Goal: Information Seeking & Learning: Learn about a topic

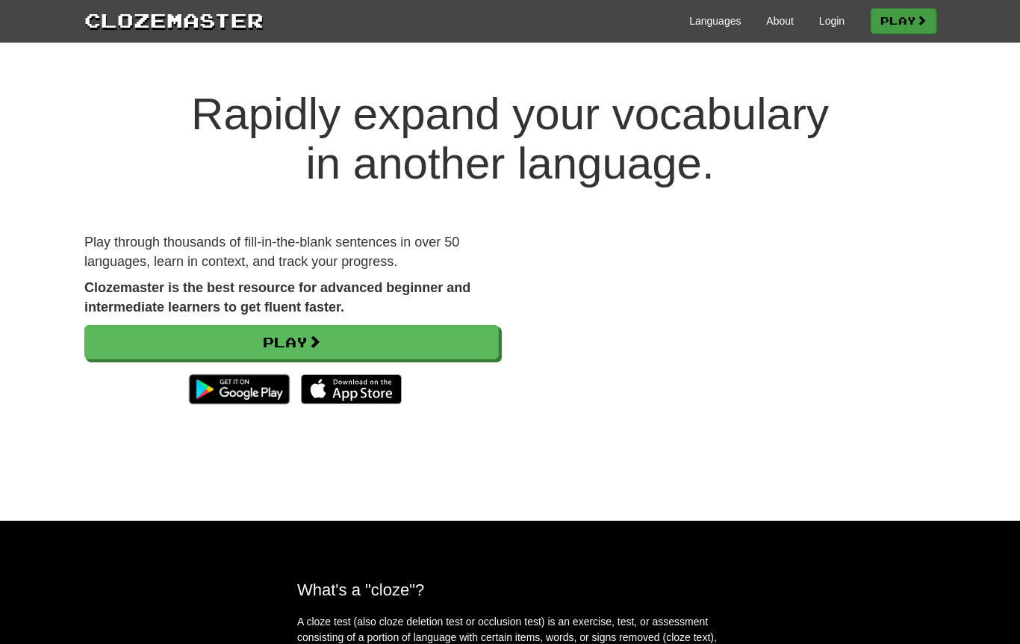
click at [921, 33] on link "Play" at bounding box center [904, 20] width 66 height 25
click at [834, 24] on link "Login" at bounding box center [831, 20] width 25 height 15
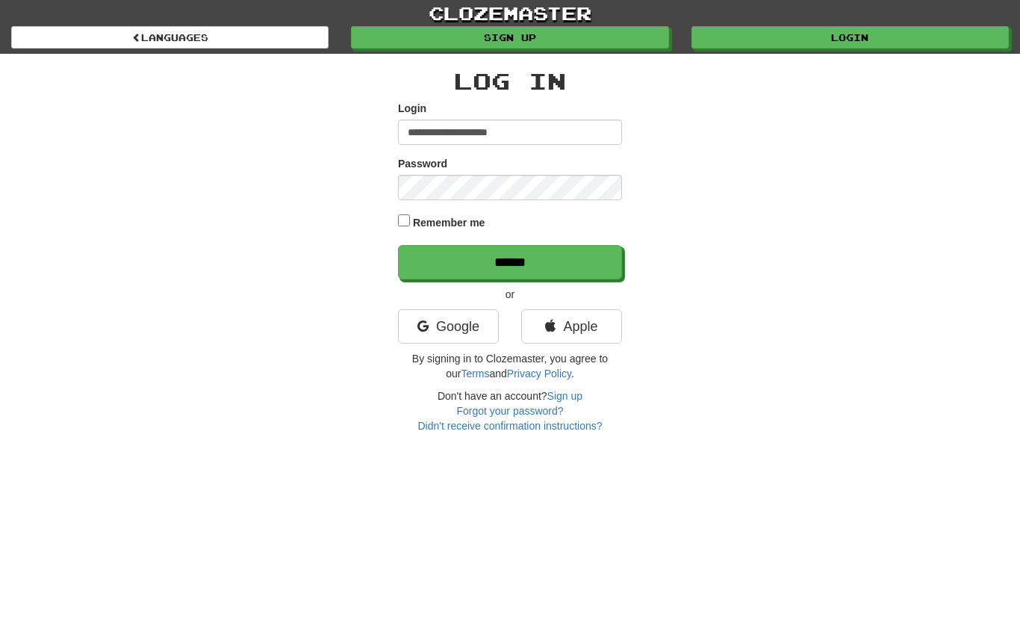
type input "**********"
click at [510, 261] on input "******" at bounding box center [510, 262] width 224 height 34
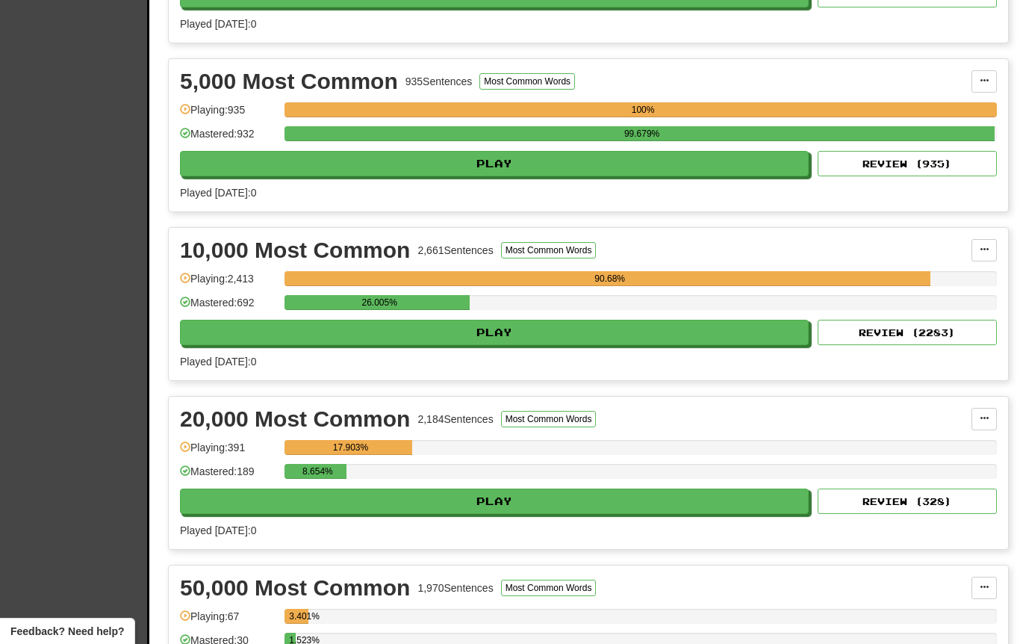
scroll to position [966, 0]
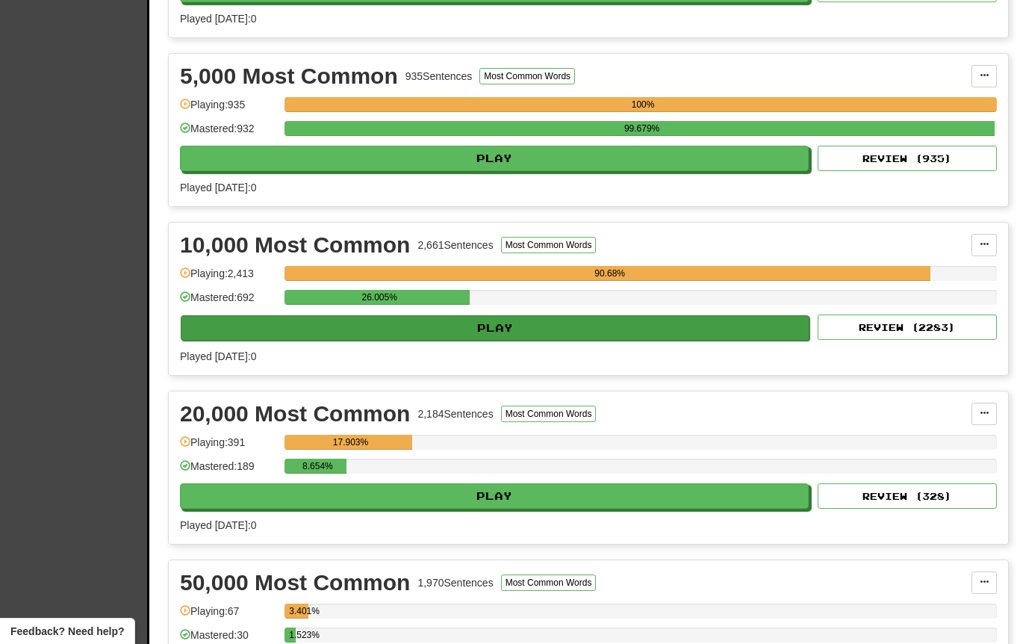
click at [553, 326] on button "Play" at bounding box center [495, 327] width 629 height 25
select select "**"
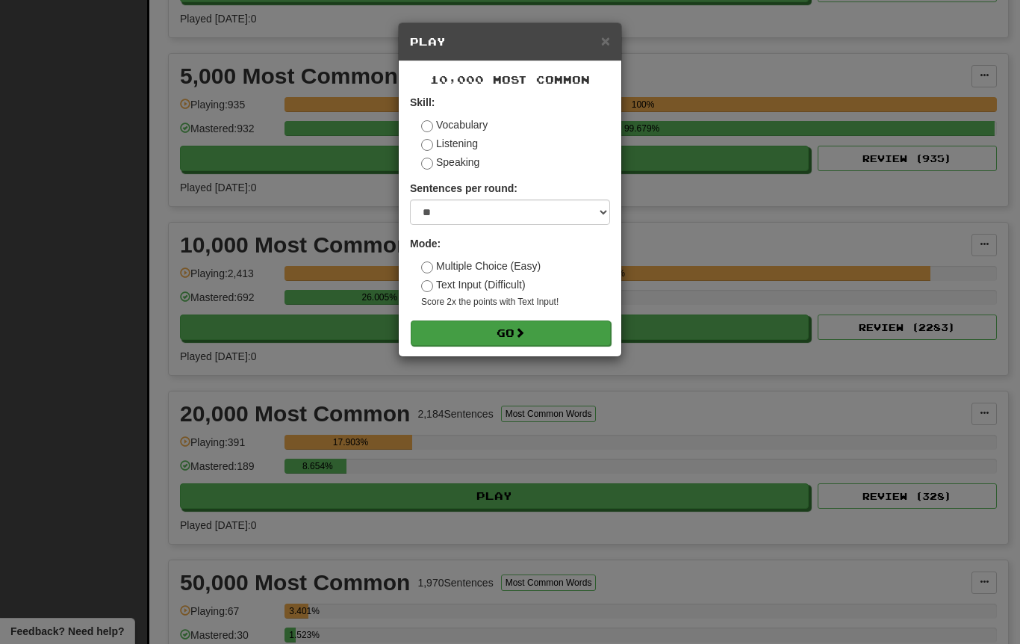
click at [503, 332] on button "Go" at bounding box center [511, 332] width 200 height 25
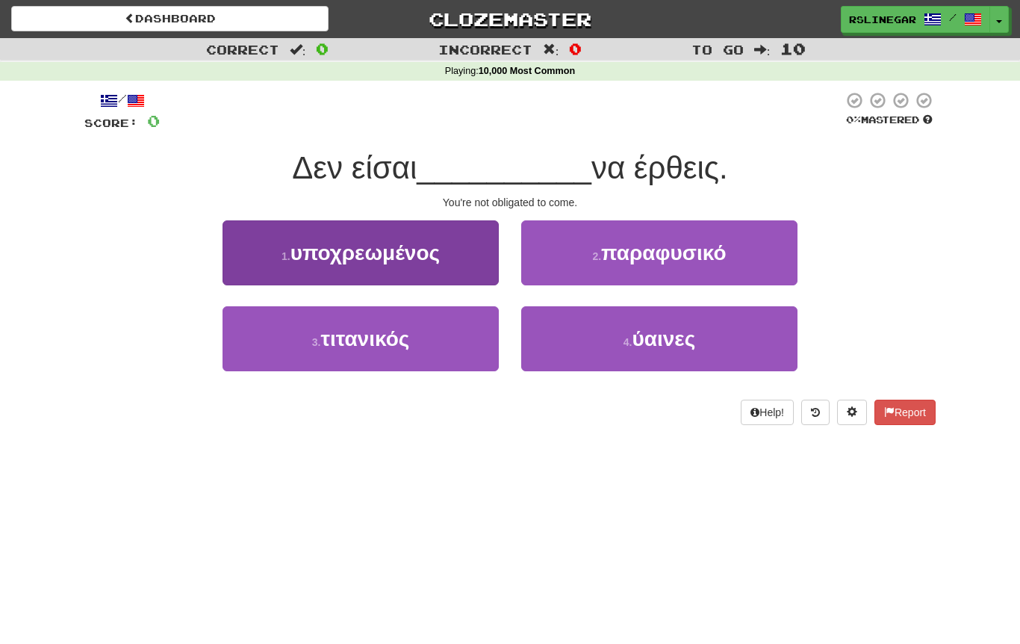
click at [377, 264] on button "1 . υποχρεωμένος" at bounding box center [361, 252] width 276 height 65
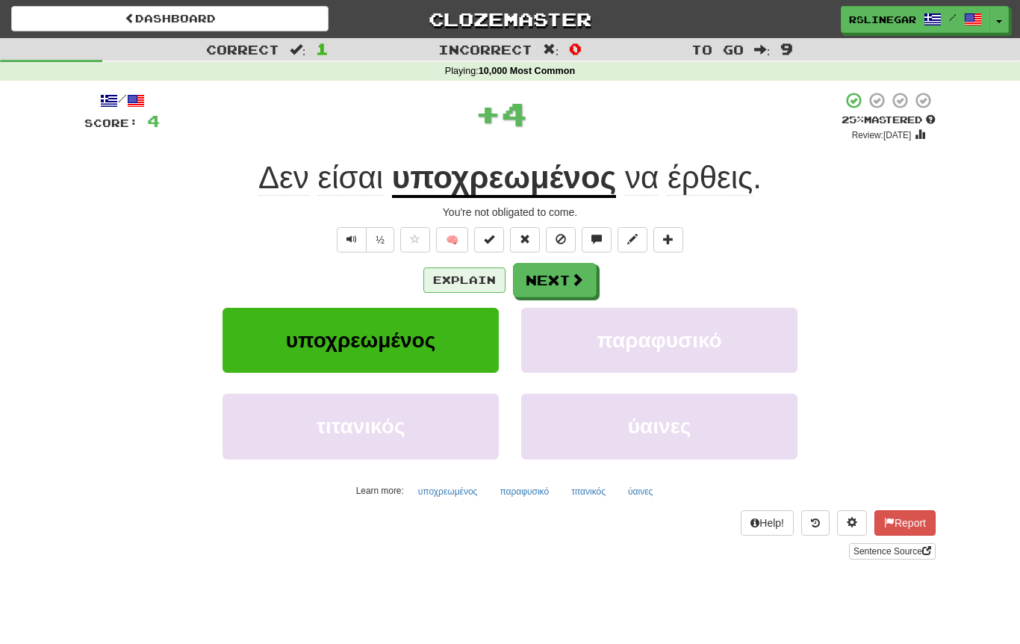
click at [460, 284] on button "Explain" at bounding box center [464, 279] width 82 height 25
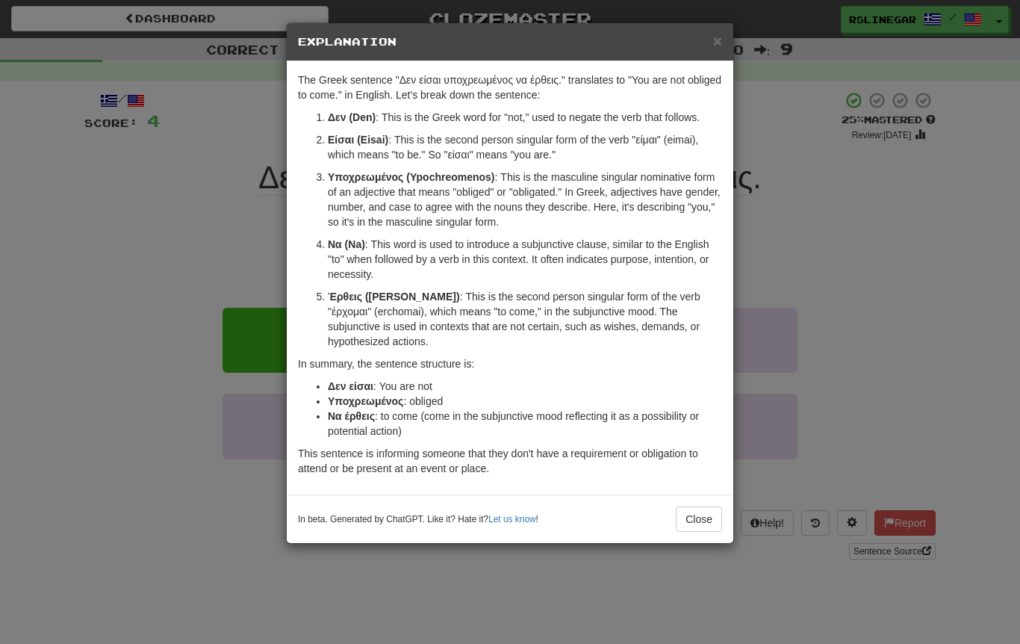
click at [820, 147] on div "× Explanation The Greek sentence "Δεν είσαι υποχρεωμένος να έρθεις." translates…" at bounding box center [510, 322] width 1020 height 644
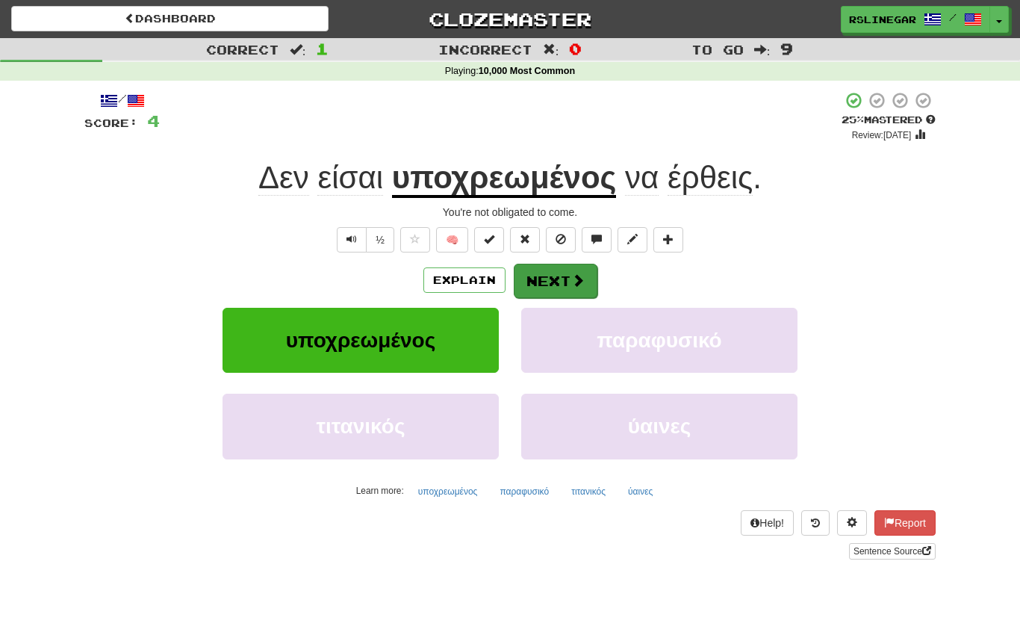
click at [549, 279] on button "Next" at bounding box center [556, 281] width 84 height 34
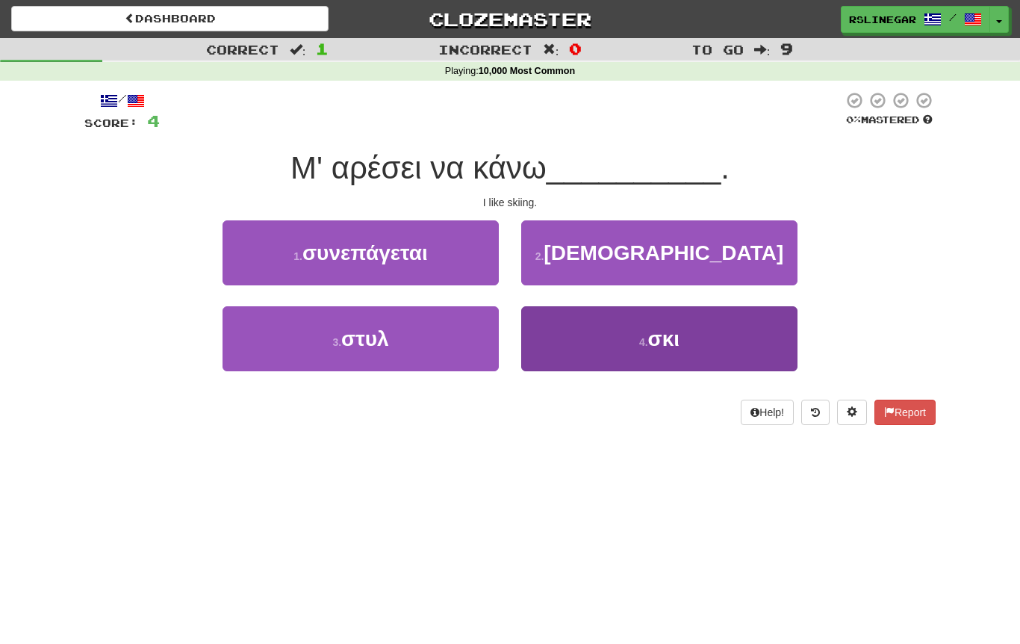
click at [683, 337] on button "4 . σκι" at bounding box center [659, 338] width 276 height 65
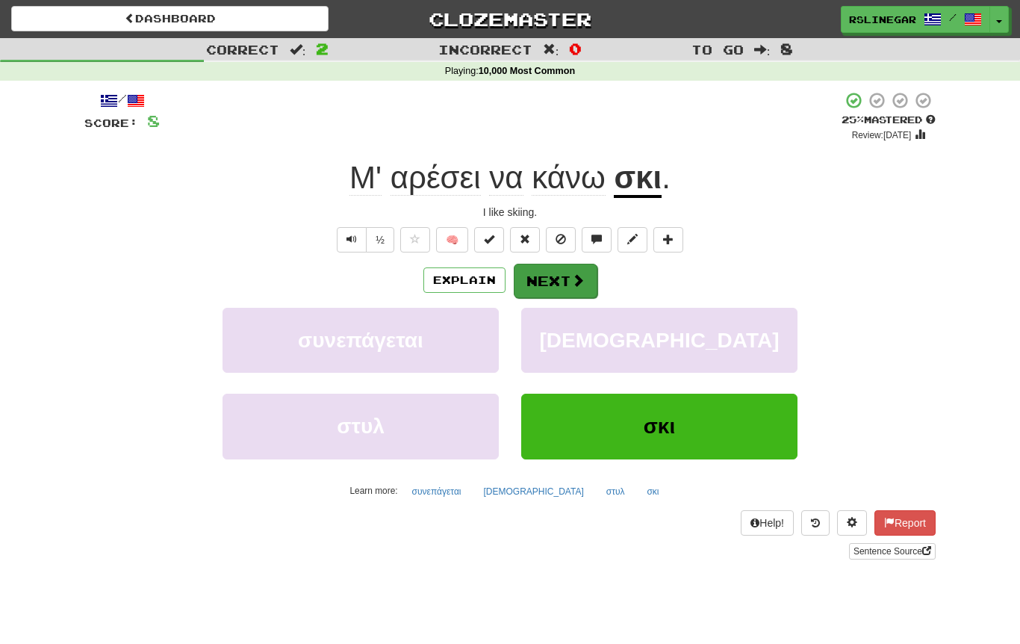
click at [565, 264] on button "Next" at bounding box center [556, 281] width 84 height 34
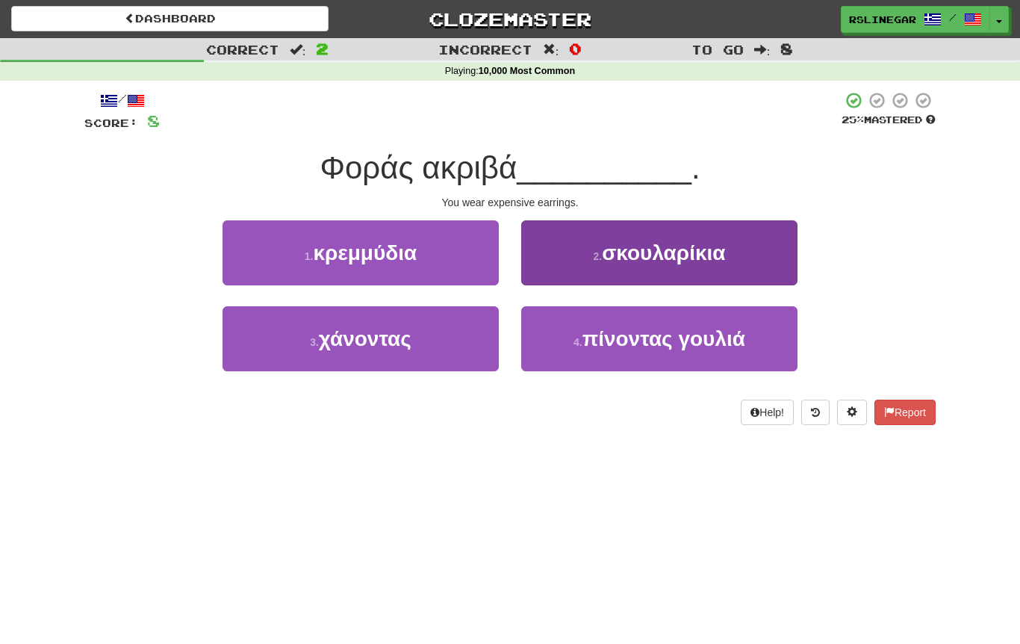
click at [680, 258] on span "σκουλαρίκια" at bounding box center [663, 252] width 123 height 23
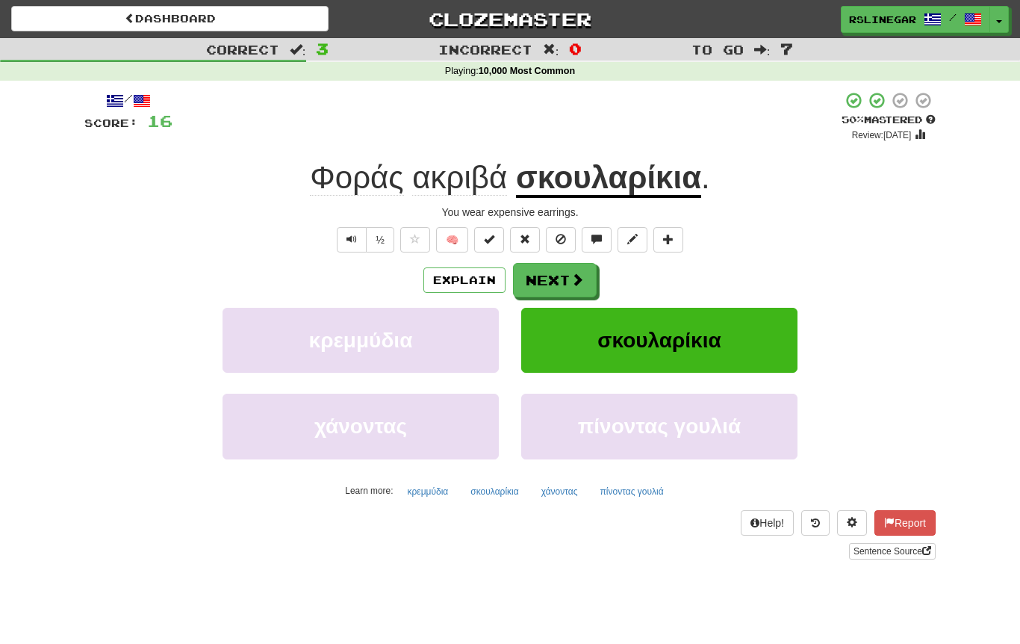
click at [566, 271] on button "Next" at bounding box center [555, 280] width 84 height 34
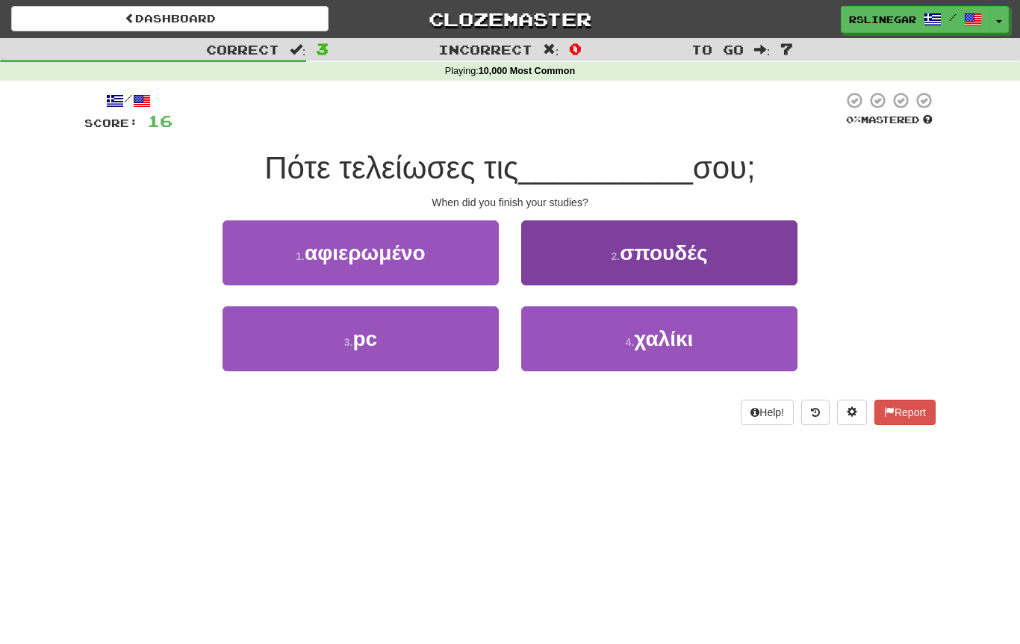
click at [699, 253] on span "σπουδές" at bounding box center [663, 252] width 87 height 23
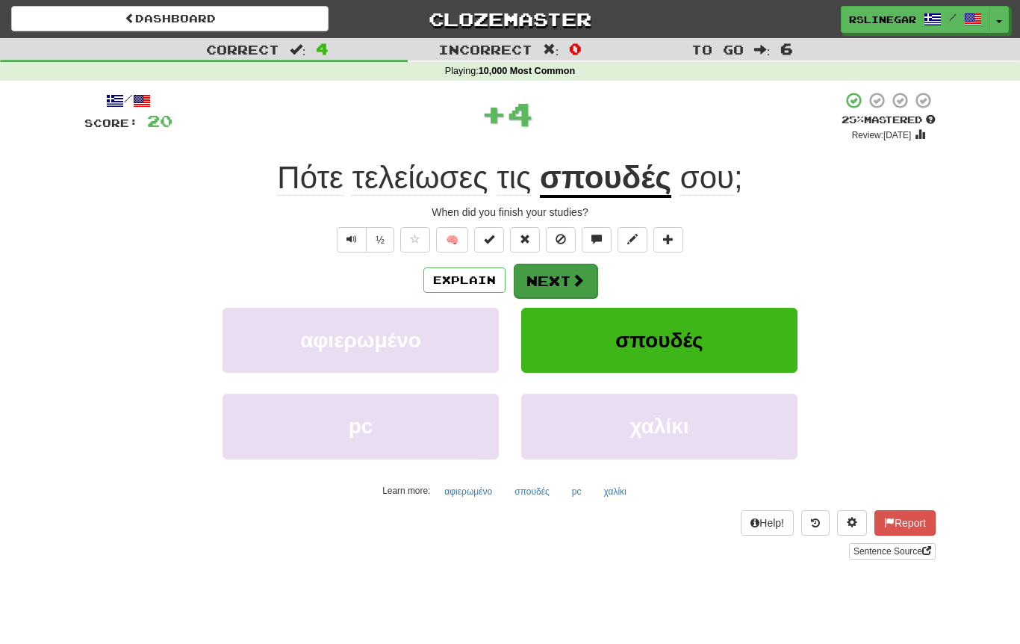
click at [577, 278] on span at bounding box center [577, 279] width 13 height 13
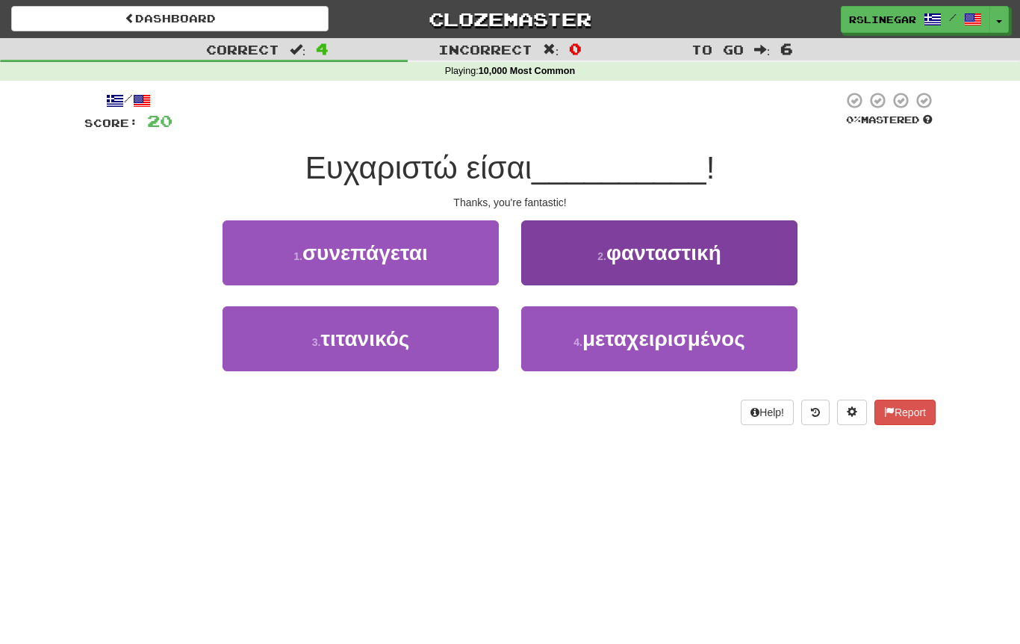
click at [687, 261] on span "φανταστική" at bounding box center [663, 252] width 115 height 23
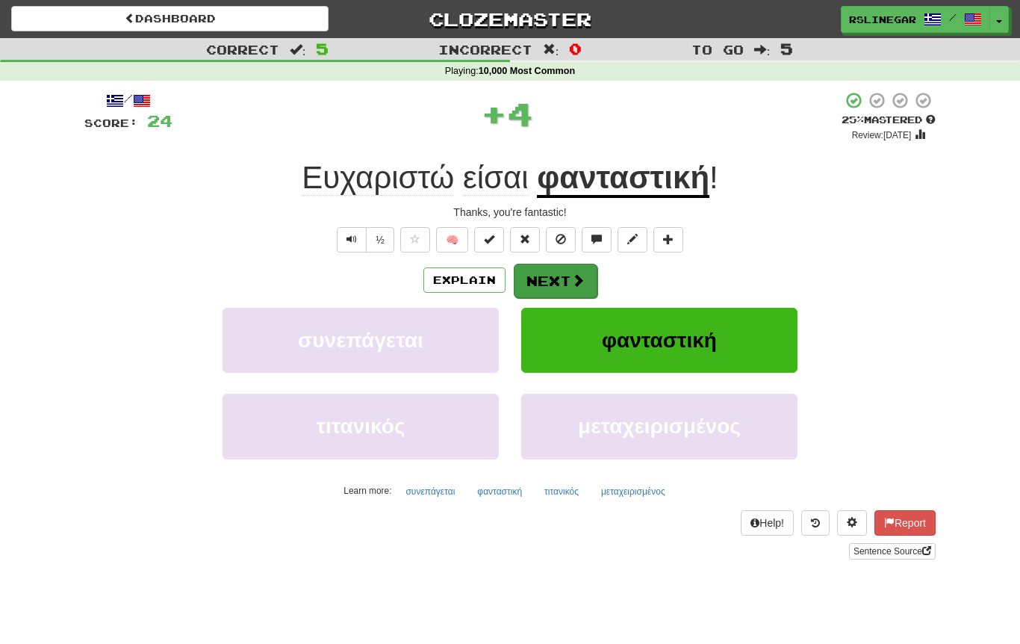
click at [571, 283] on span at bounding box center [577, 279] width 13 height 13
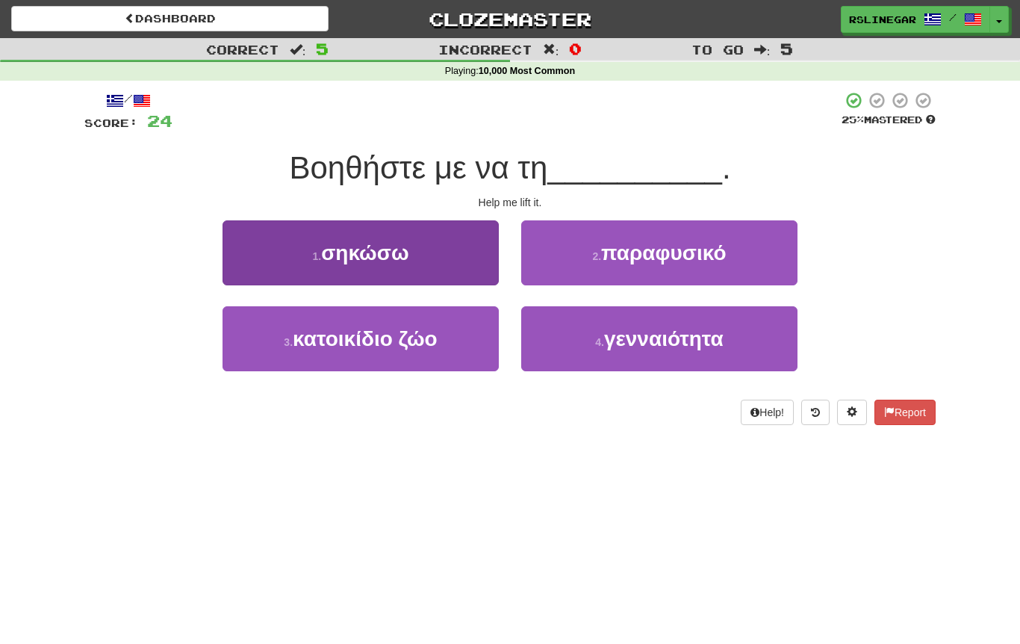
click at [372, 260] on span "σηκώσω" at bounding box center [364, 252] width 87 height 23
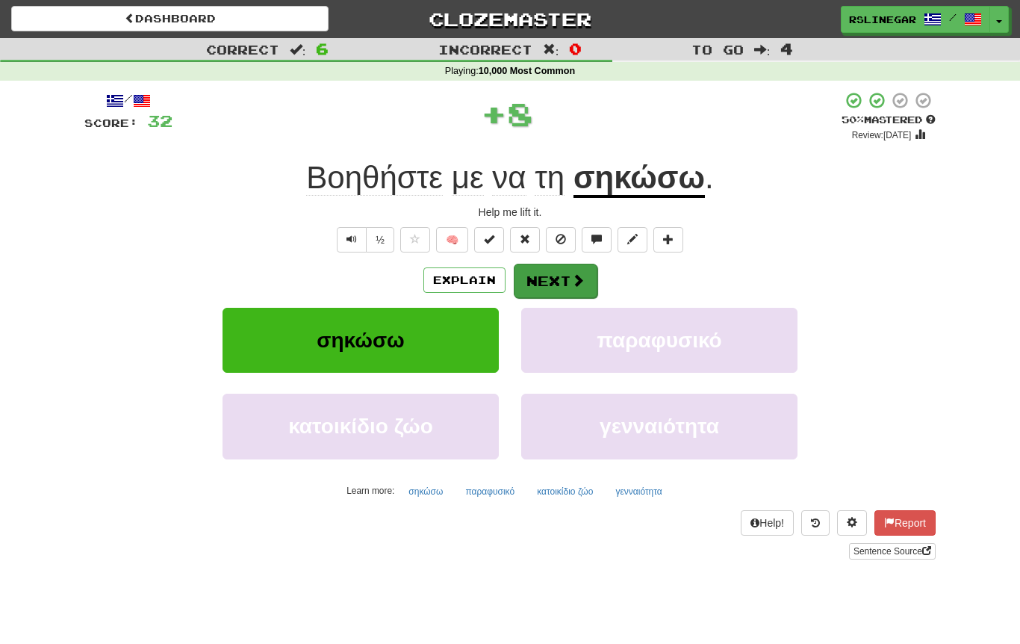
click at [558, 288] on button "Next" at bounding box center [556, 281] width 84 height 34
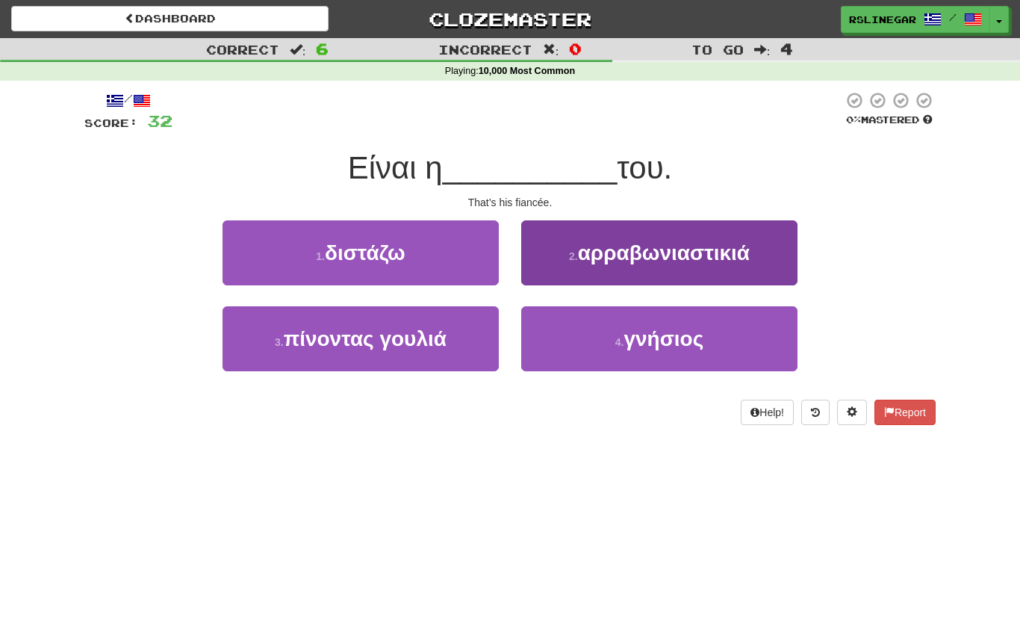
click at [651, 260] on span "αρραβωνιαστικιά" at bounding box center [664, 252] width 172 height 23
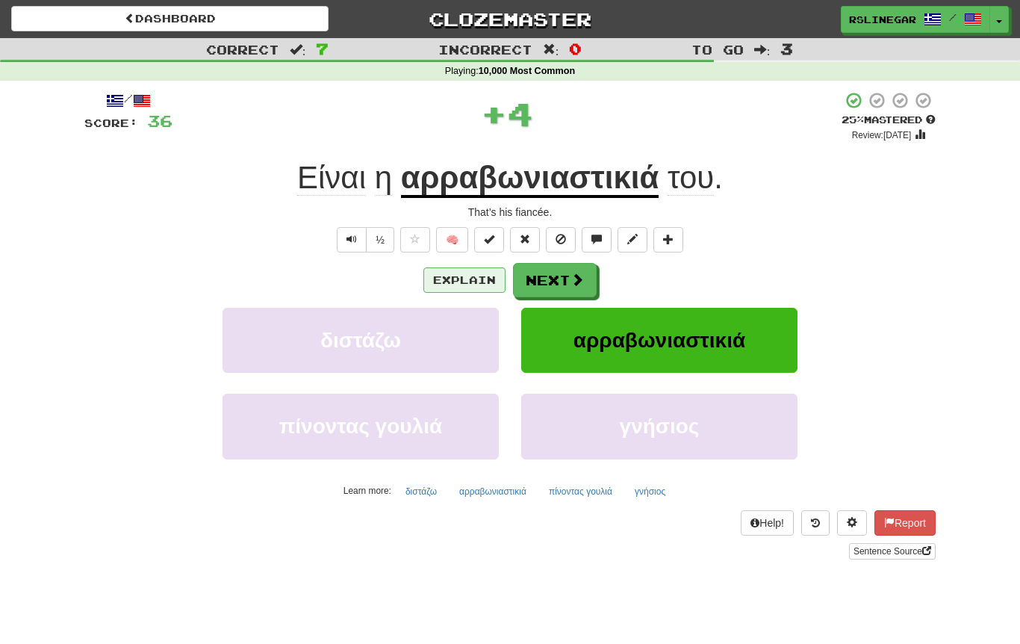
click at [453, 288] on button "Explain" at bounding box center [464, 279] width 82 height 25
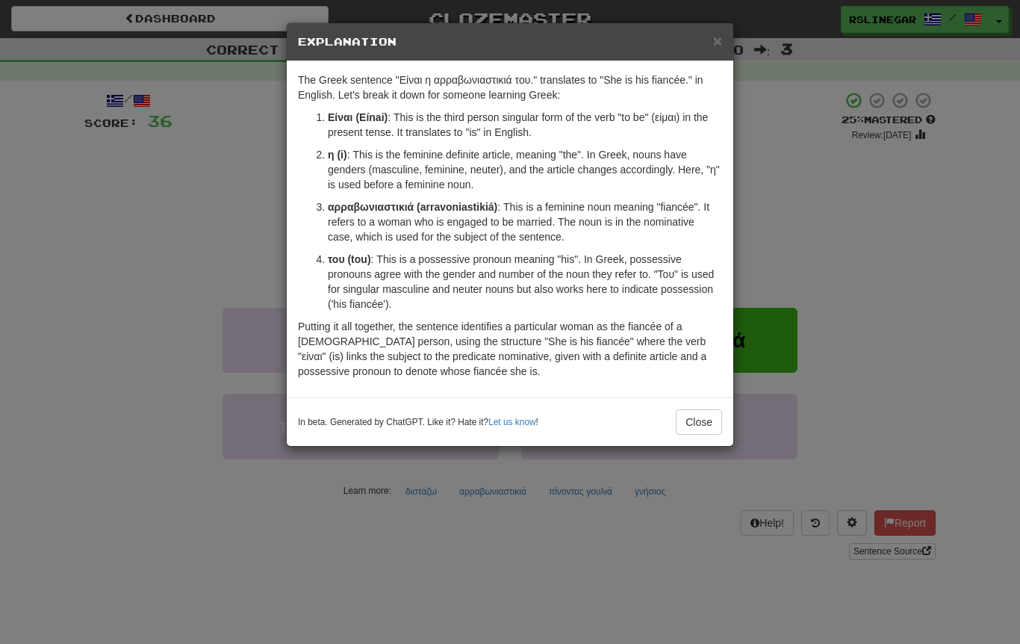
click at [836, 225] on div "× Explanation The Greek sentence "Είναι η αρραβωνιαστικιά του." translates to "…" at bounding box center [510, 322] width 1020 height 644
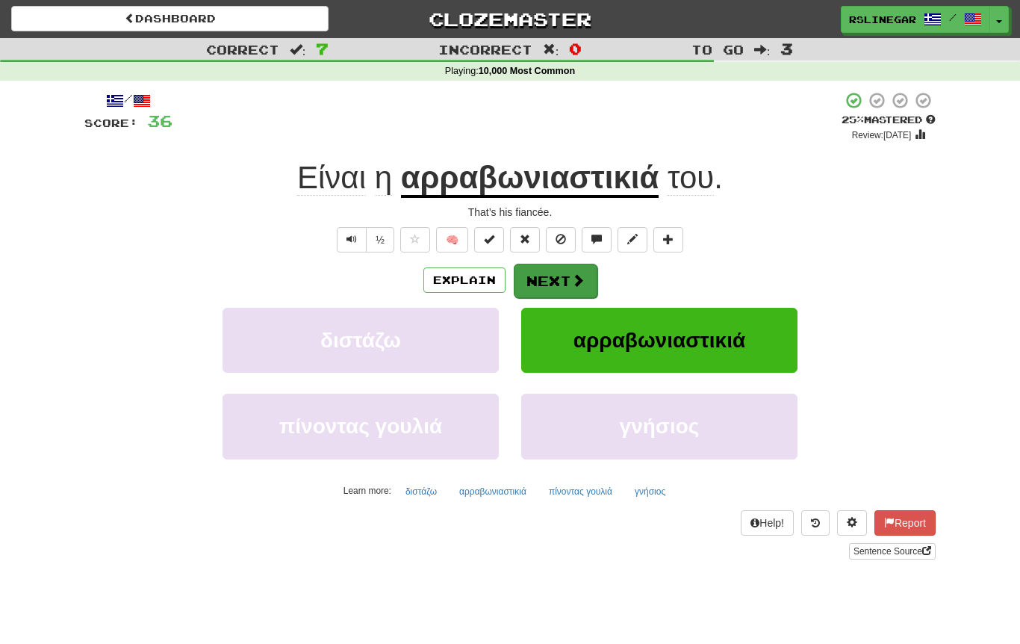
click at [556, 280] on button "Next" at bounding box center [556, 281] width 84 height 34
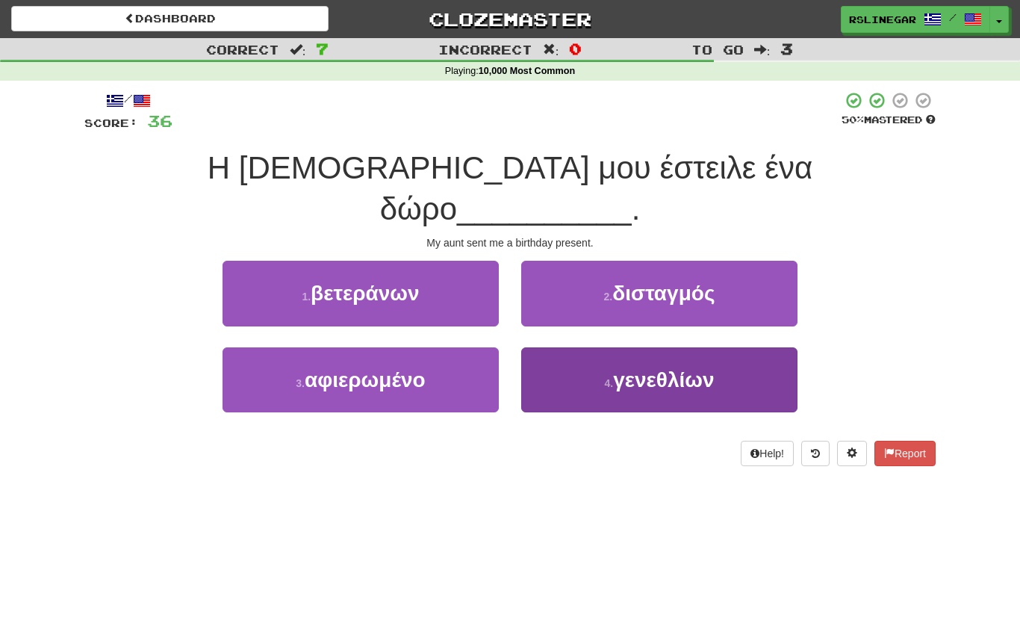
click at [690, 368] on span "γενεθλίων" at bounding box center [663, 379] width 101 height 23
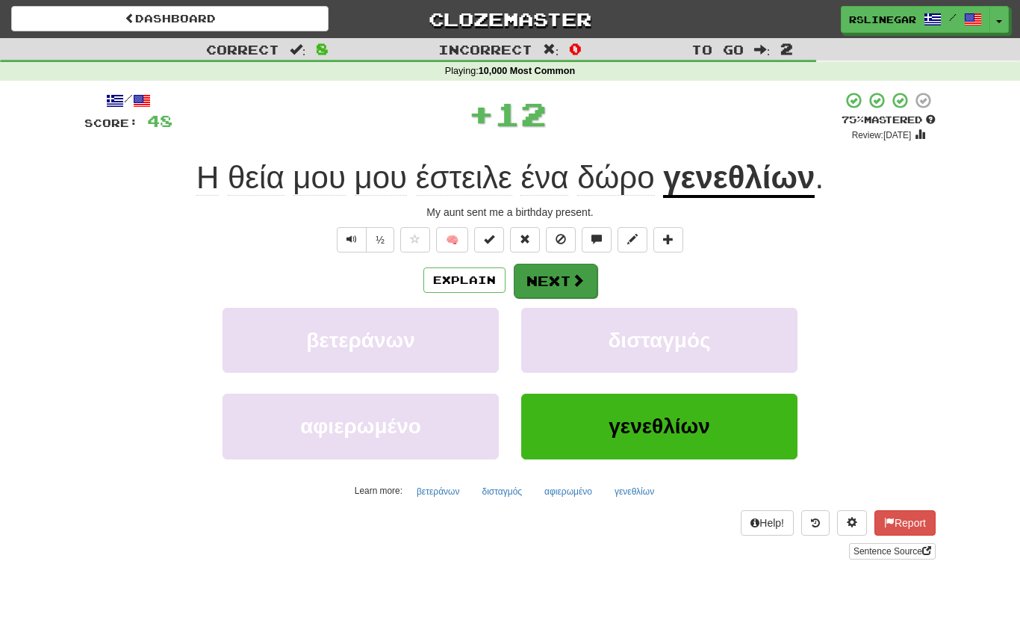
click at [571, 279] on span at bounding box center [577, 279] width 13 height 13
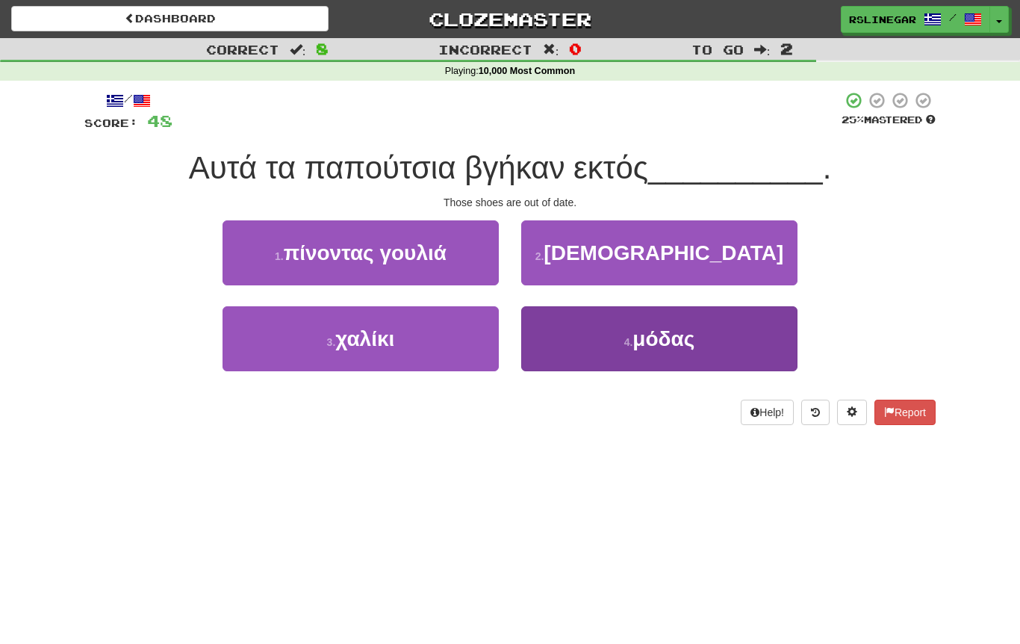
click at [695, 355] on button "4 . μόδας" at bounding box center [659, 338] width 276 height 65
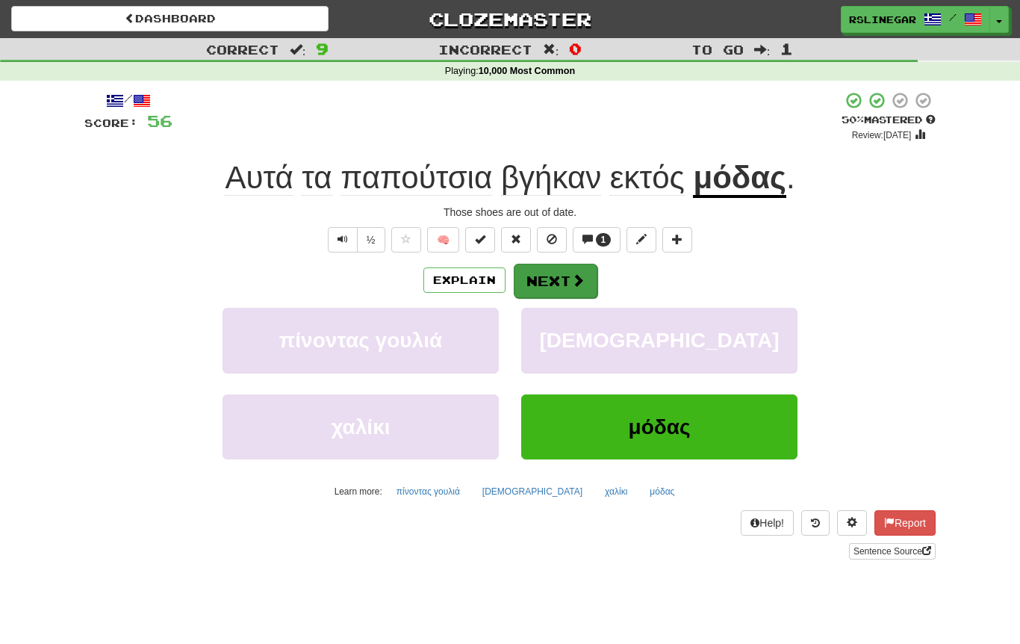
click at [568, 279] on button "Next" at bounding box center [556, 281] width 84 height 34
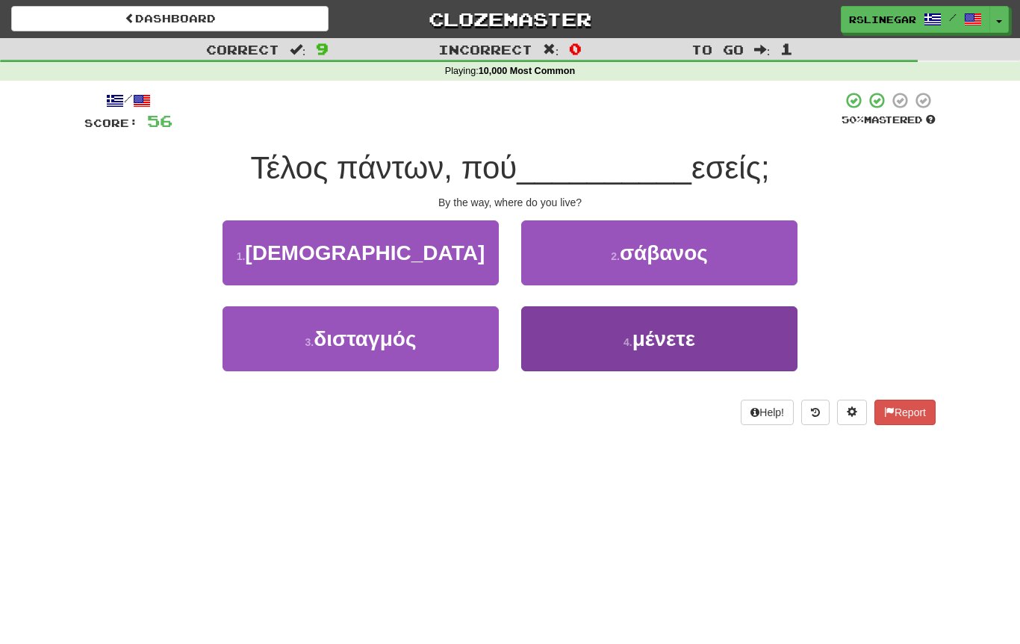
click at [706, 327] on button "4 . μένετε" at bounding box center [659, 338] width 276 height 65
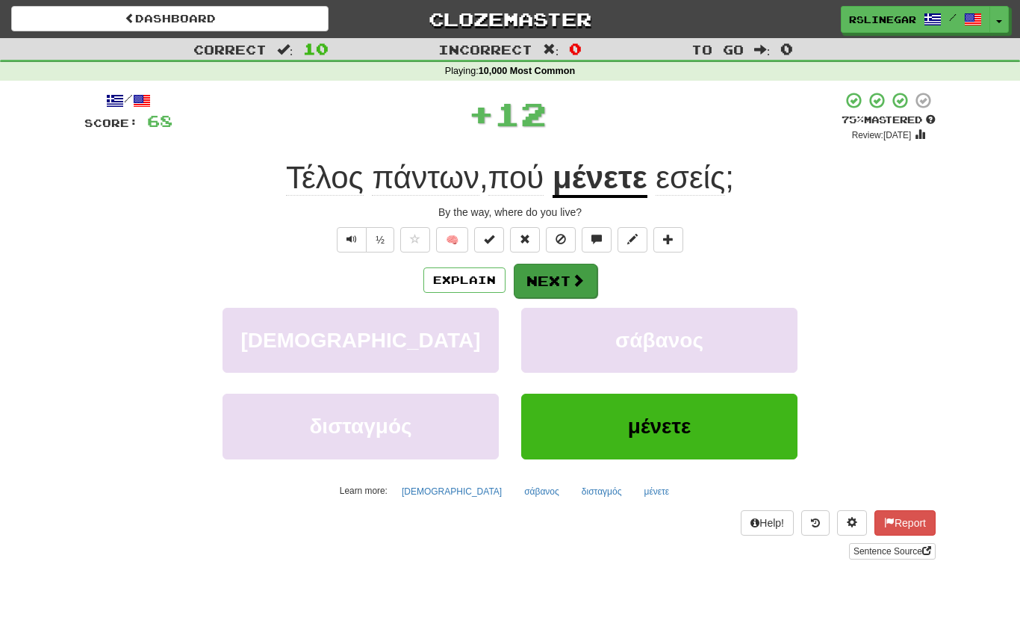
click at [565, 264] on button "Next" at bounding box center [556, 281] width 84 height 34
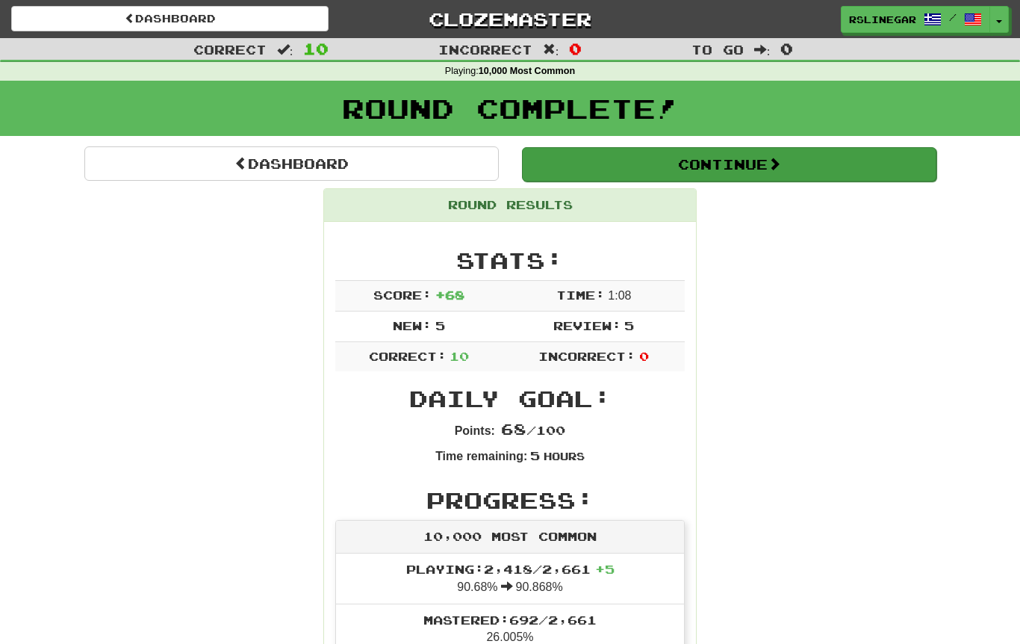
click at [715, 176] on button "Continue" at bounding box center [729, 164] width 414 height 34
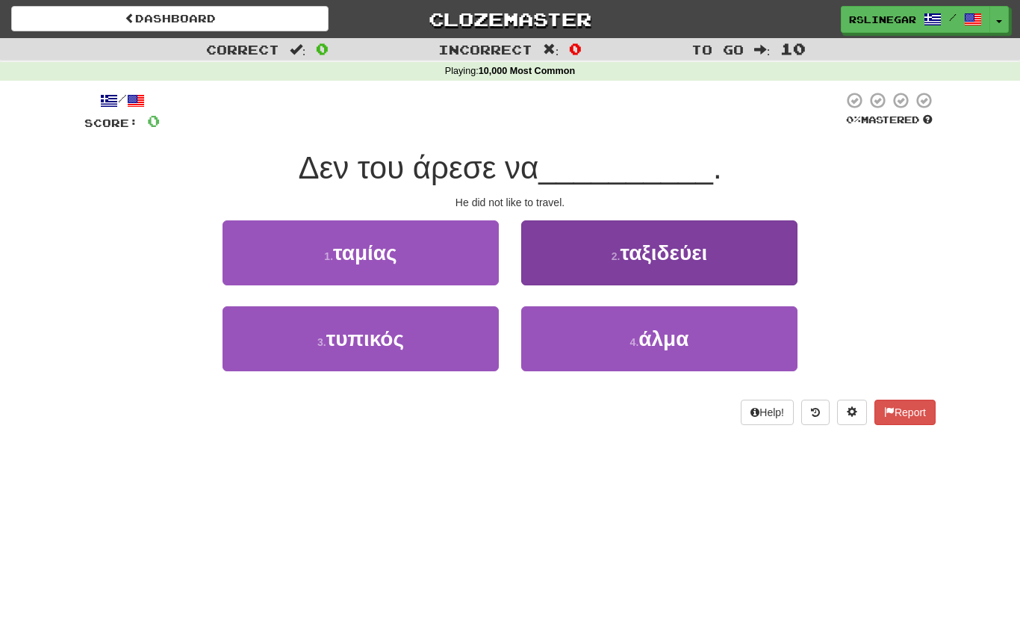
click at [681, 260] on span "ταξιδεύει" at bounding box center [663, 252] width 87 height 23
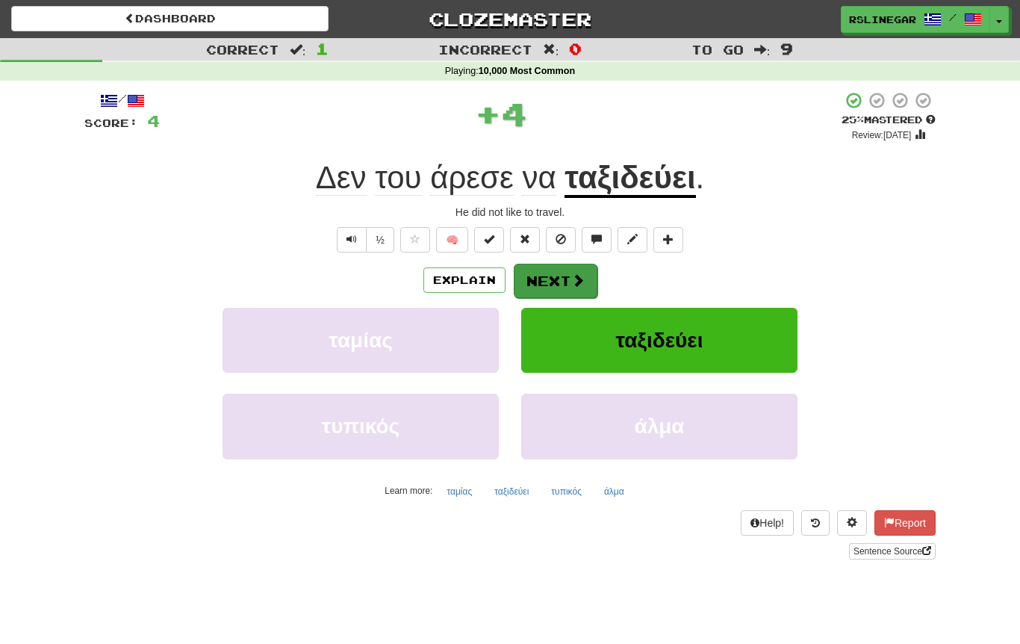
click at [571, 276] on span at bounding box center [577, 279] width 13 height 13
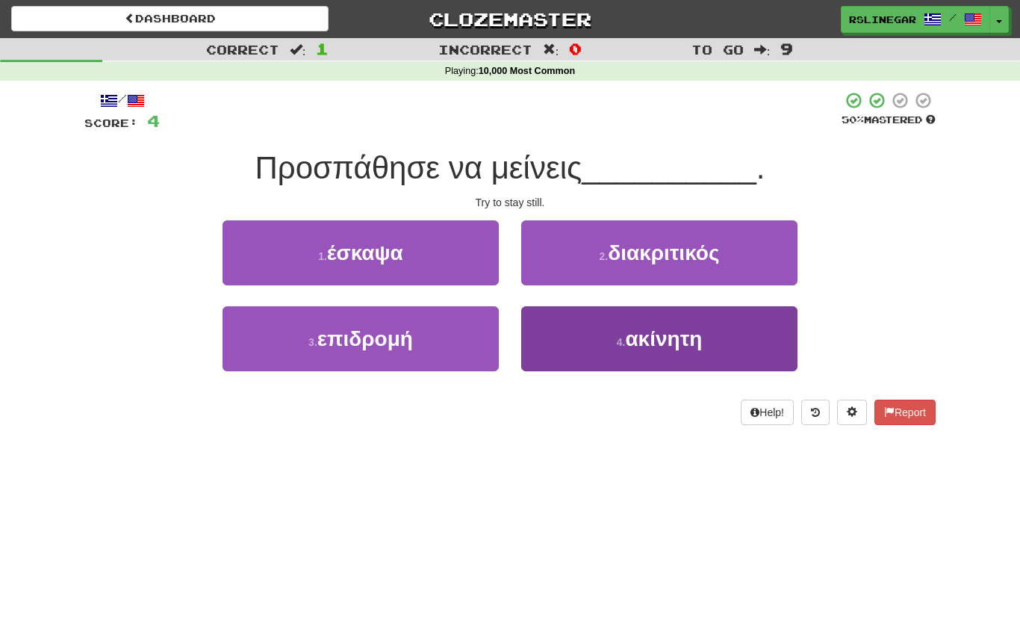
click at [701, 339] on span "ακίνητη" at bounding box center [663, 338] width 77 height 23
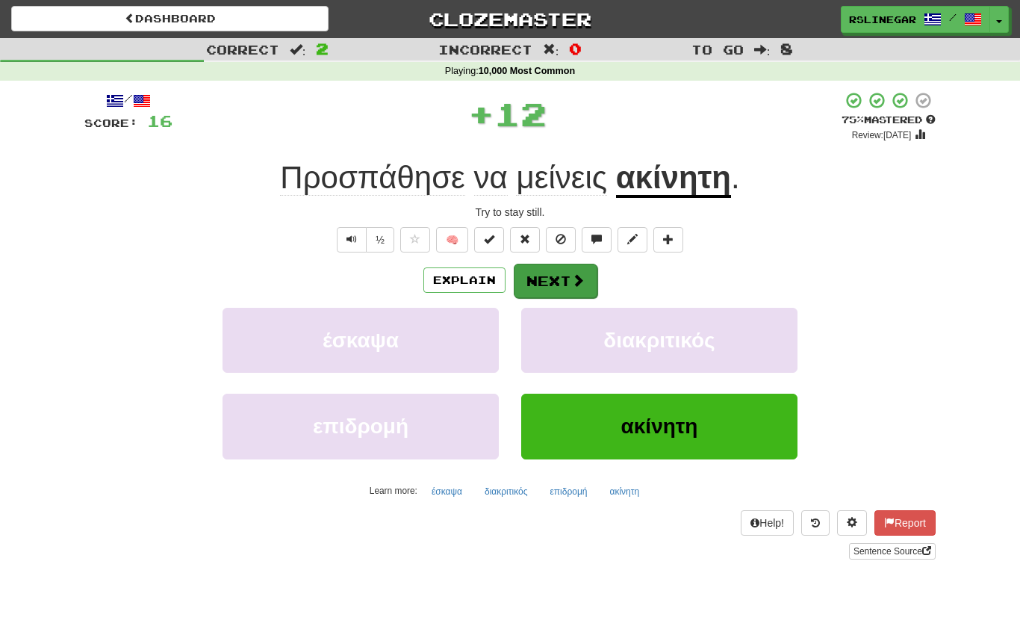
click at [572, 273] on span at bounding box center [577, 279] width 13 height 13
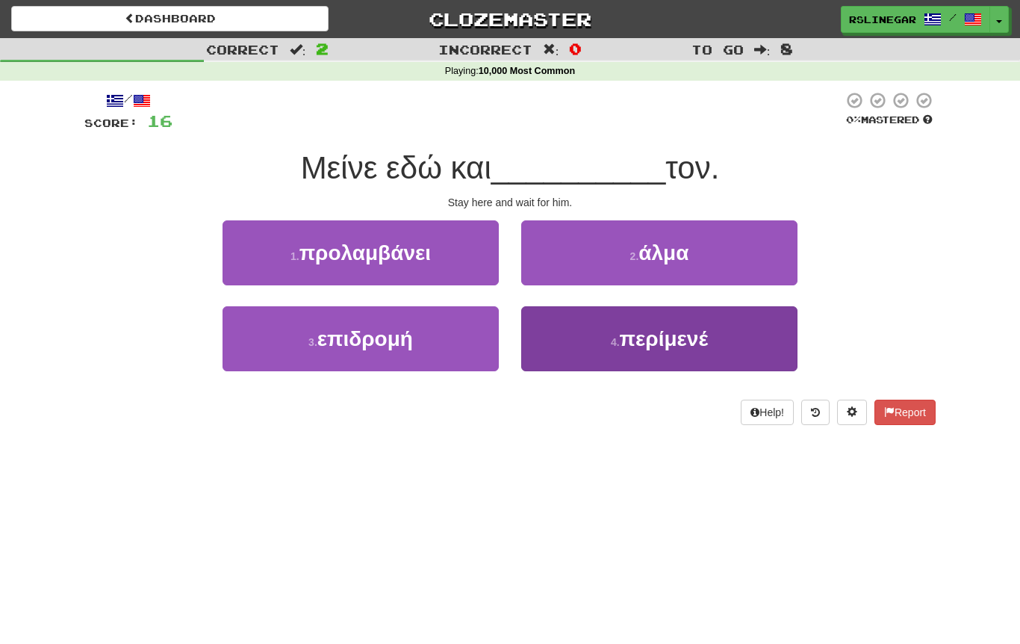
click at [695, 344] on span "περίμενέ" at bounding box center [664, 338] width 88 height 23
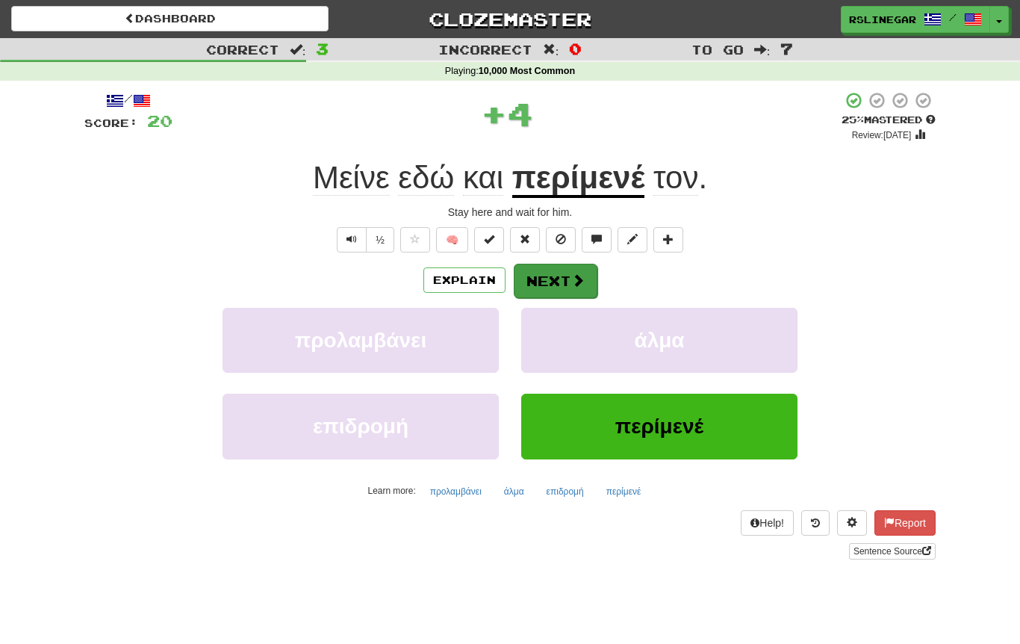
click at [552, 279] on button "Next" at bounding box center [556, 281] width 84 height 34
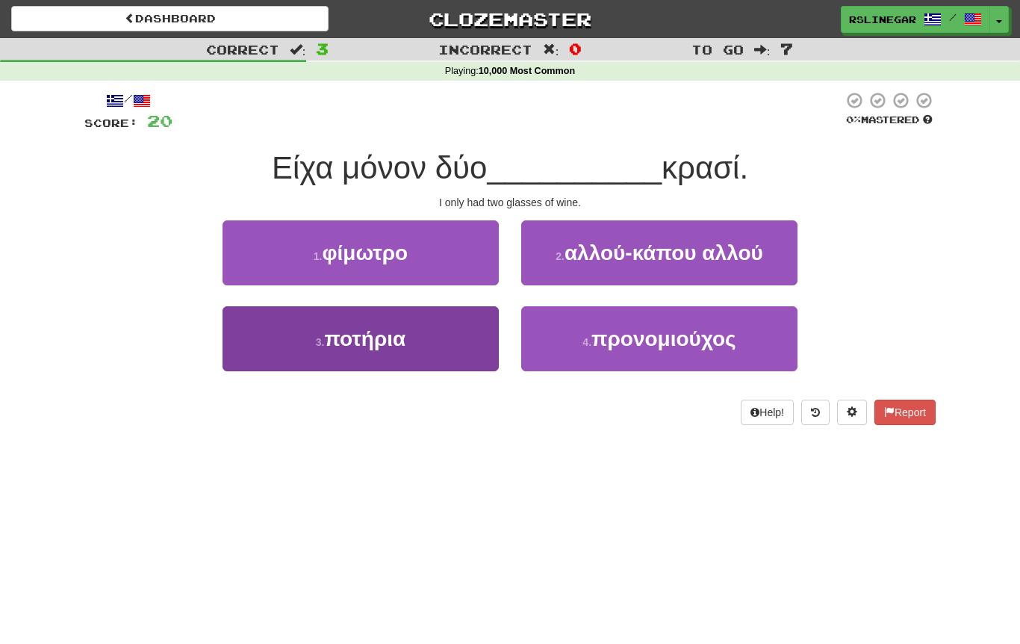
click at [381, 344] on span "ποτήρια" at bounding box center [364, 338] width 81 height 23
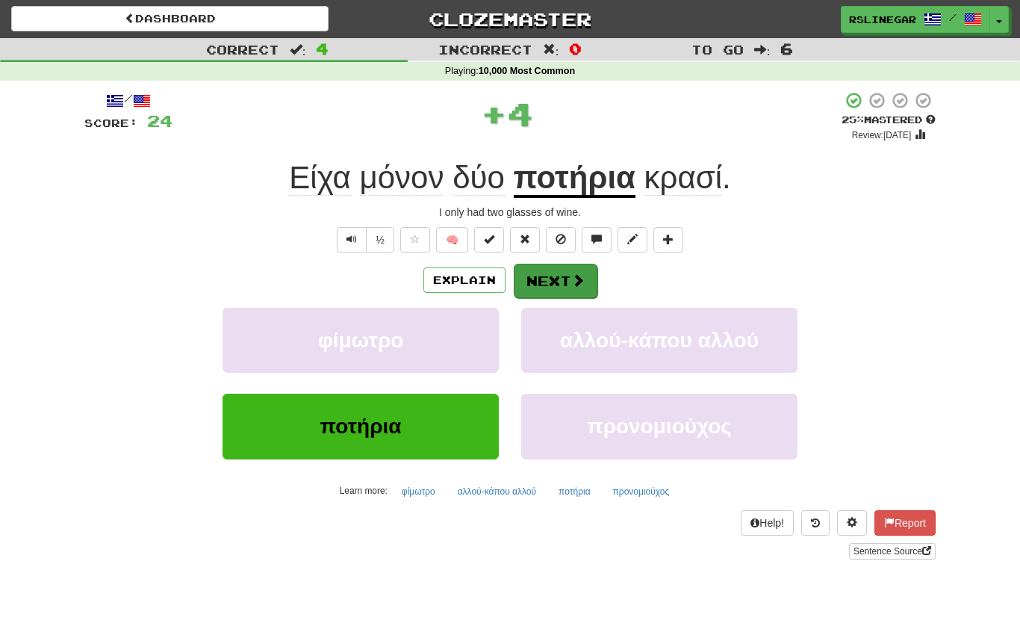
click at [566, 285] on button "Next" at bounding box center [556, 281] width 84 height 34
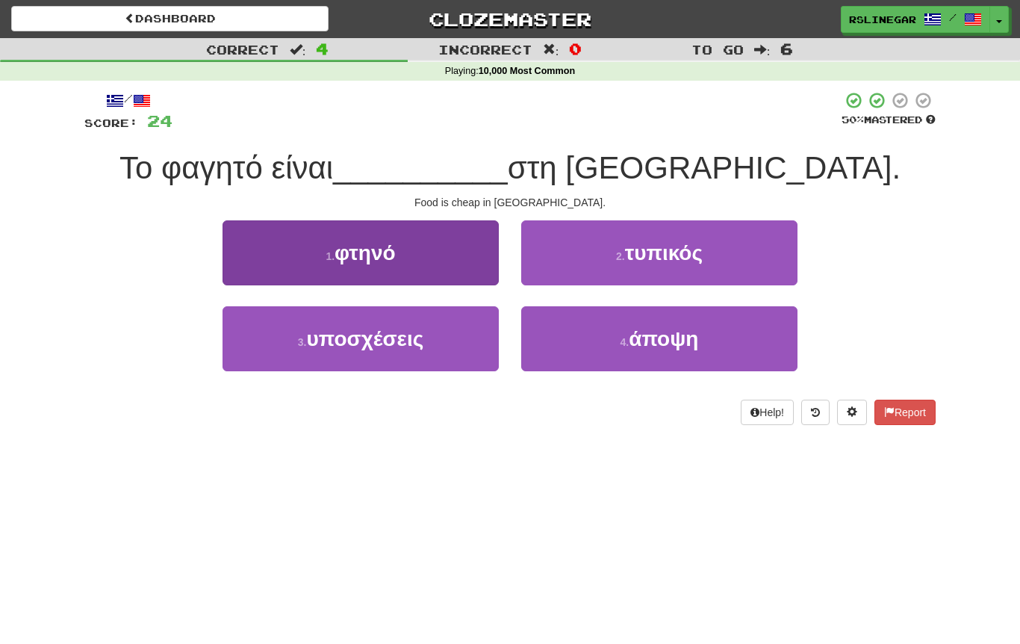
click at [408, 257] on button "1 . φτηνό" at bounding box center [361, 252] width 276 height 65
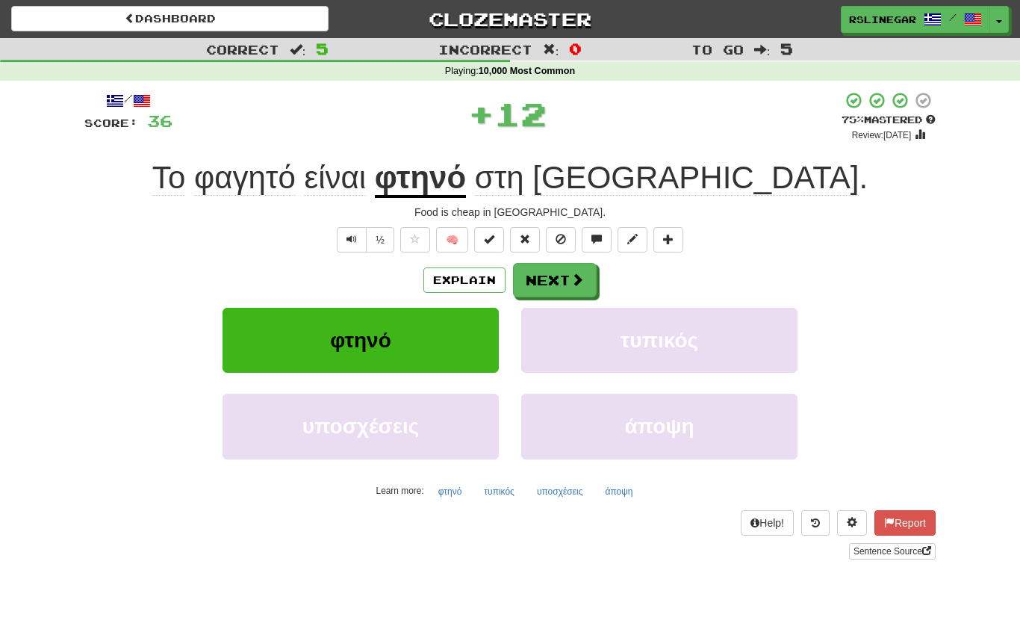
click at [544, 276] on button "Next" at bounding box center [555, 280] width 84 height 34
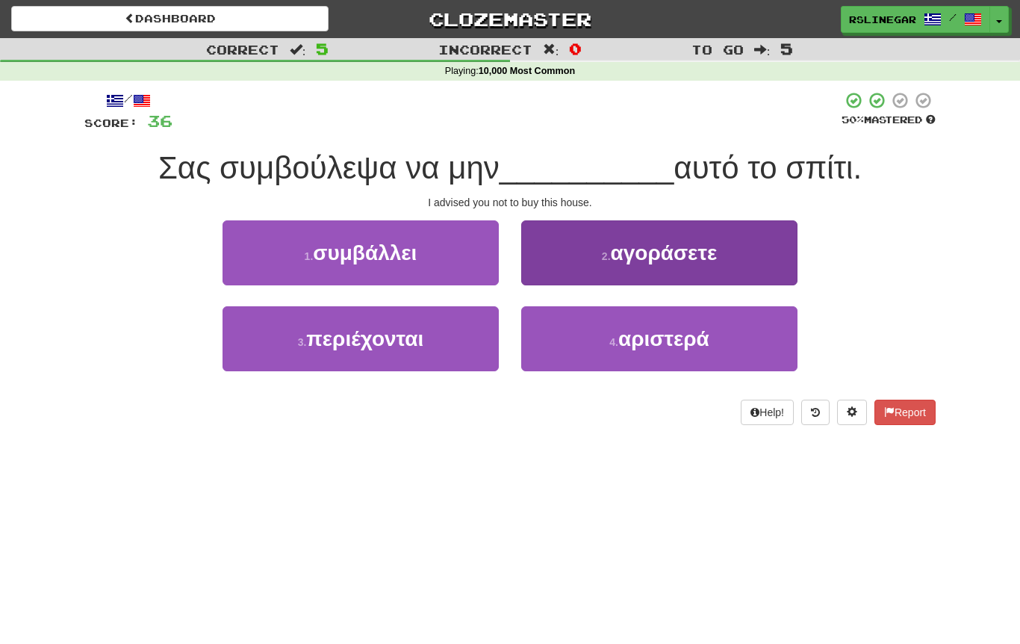
click at [671, 256] on span "αγοράσετε" at bounding box center [664, 252] width 107 height 23
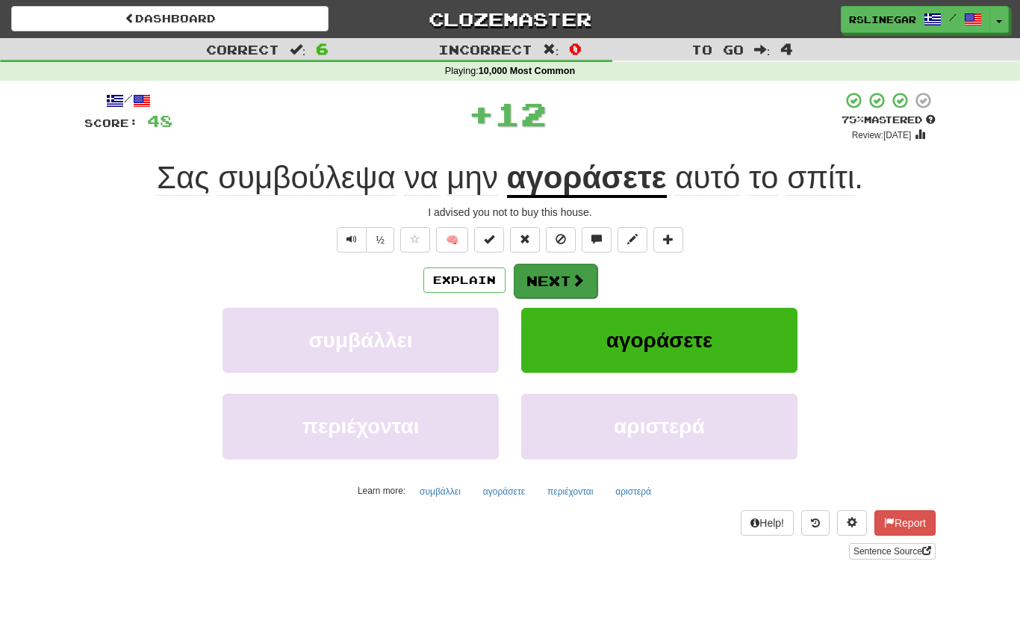
click at [565, 287] on button "Next" at bounding box center [556, 281] width 84 height 34
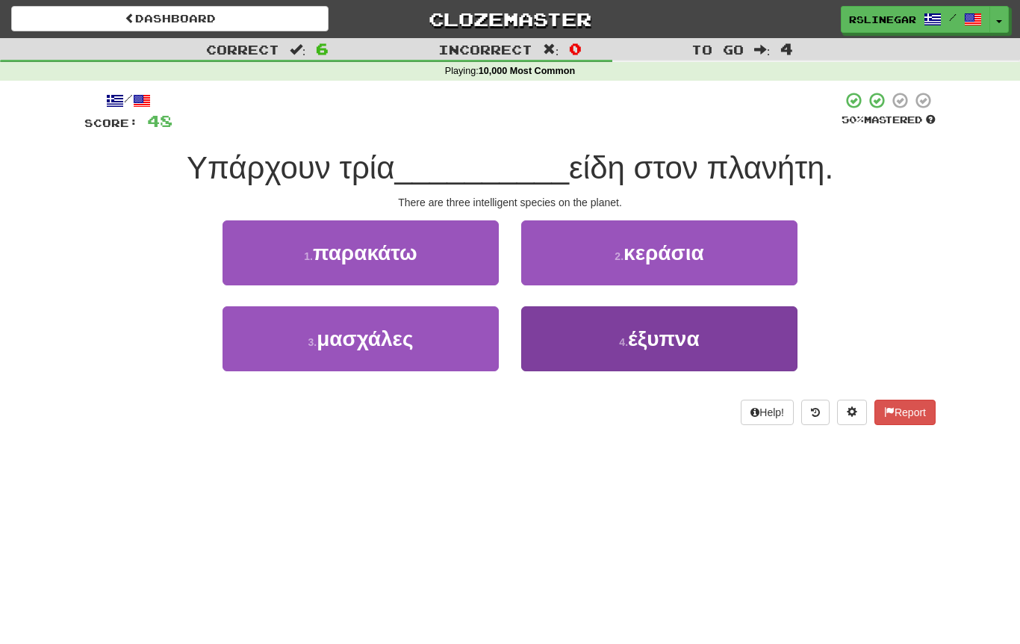
click at [692, 344] on span "έξυπνα" at bounding box center [664, 338] width 72 height 23
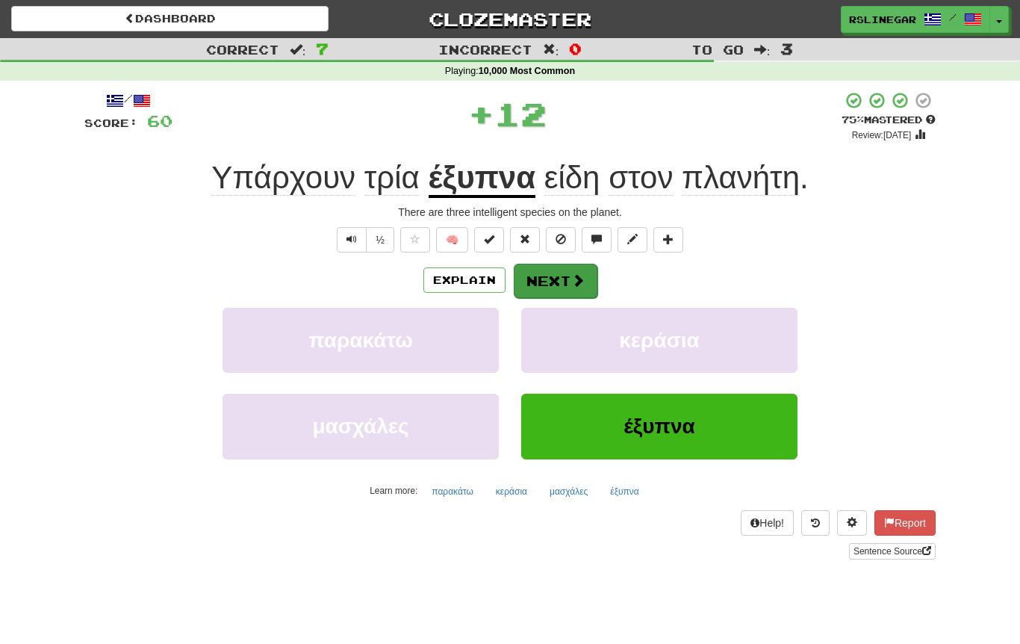
click at [581, 273] on span at bounding box center [577, 279] width 13 height 13
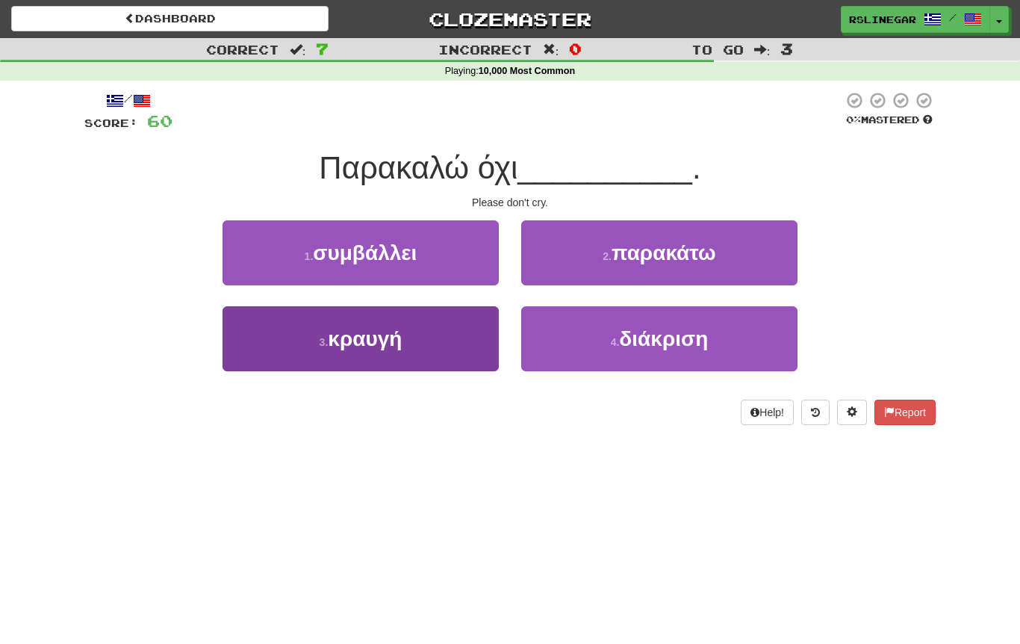
click at [413, 341] on button "3 . κραυγή" at bounding box center [361, 338] width 276 height 65
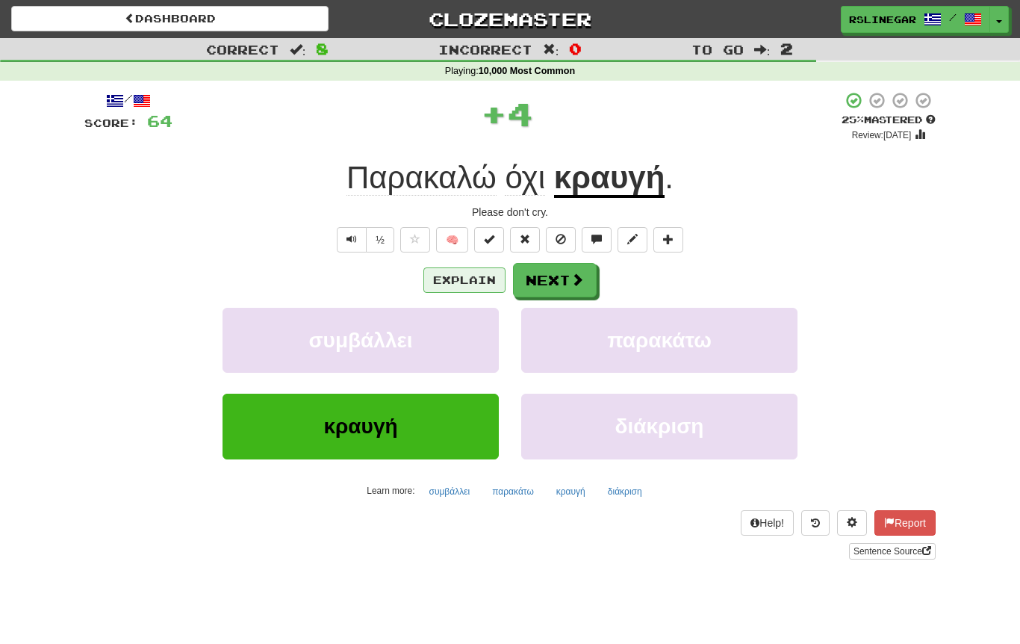
click at [464, 288] on button "Explain" at bounding box center [464, 279] width 82 height 25
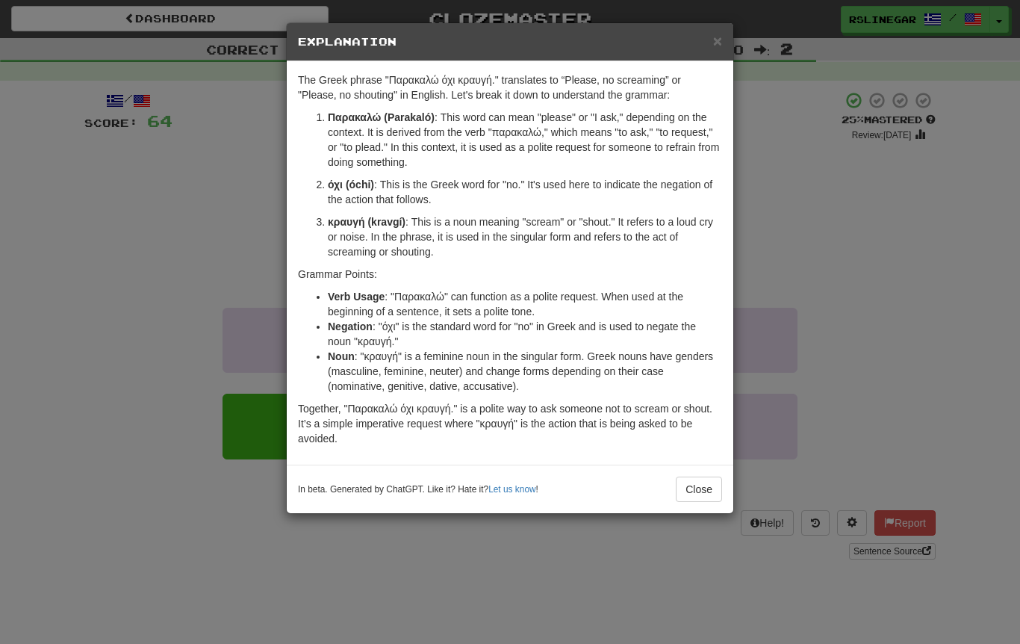
click at [96, 358] on div "× Explanation The Greek phrase "Παρακαλώ όχι κραυγή." translates to “Please, no…" at bounding box center [510, 322] width 1020 height 644
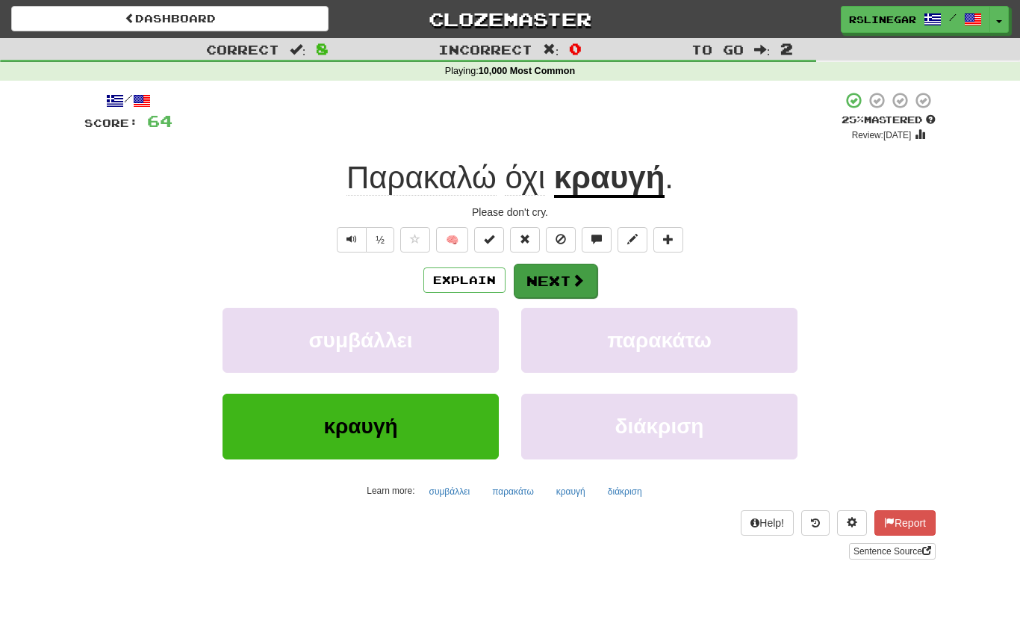
click at [570, 291] on button "Next" at bounding box center [556, 281] width 84 height 34
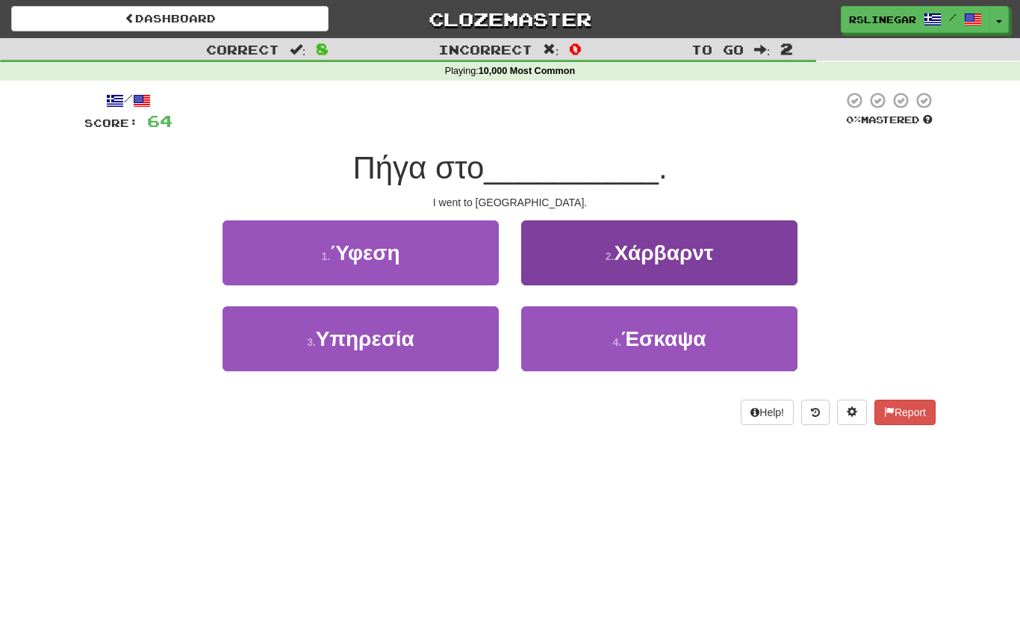
click at [672, 264] on button "2 . Χάρβαρντ" at bounding box center [659, 252] width 276 height 65
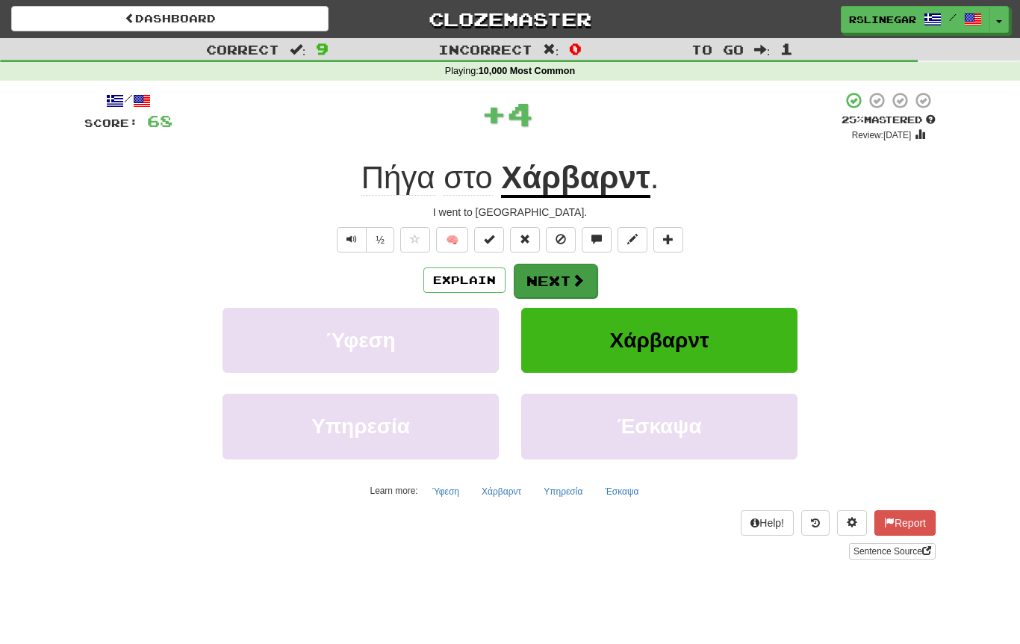
click at [564, 282] on button "Next" at bounding box center [556, 281] width 84 height 34
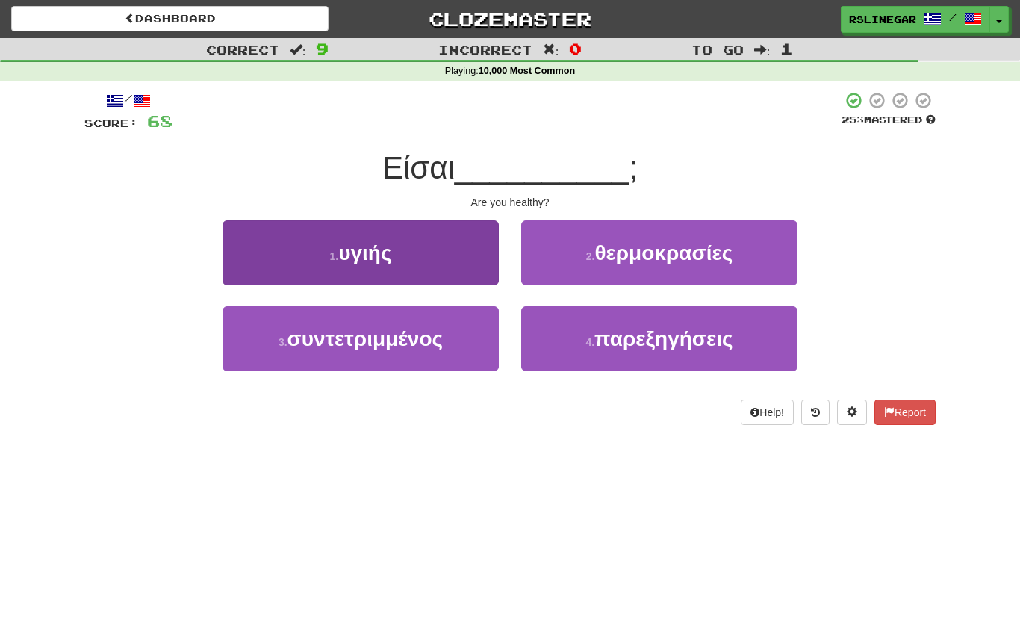
click at [373, 249] on span "υγιής" at bounding box center [364, 252] width 53 height 23
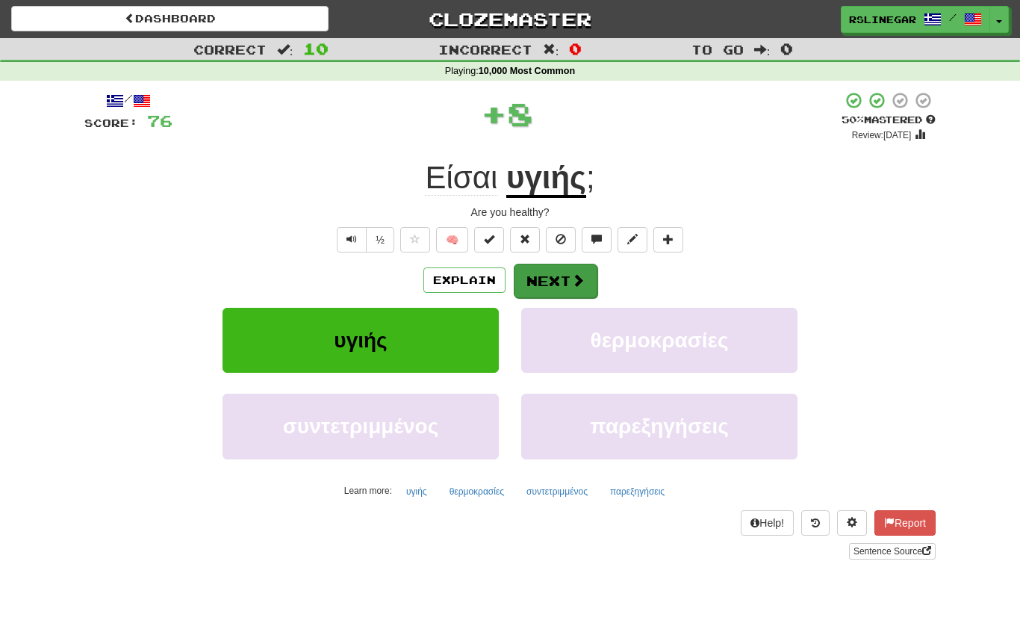
click at [577, 276] on span at bounding box center [577, 279] width 13 height 13
